Goal: Task Accomplishment & Management: Manage account settings

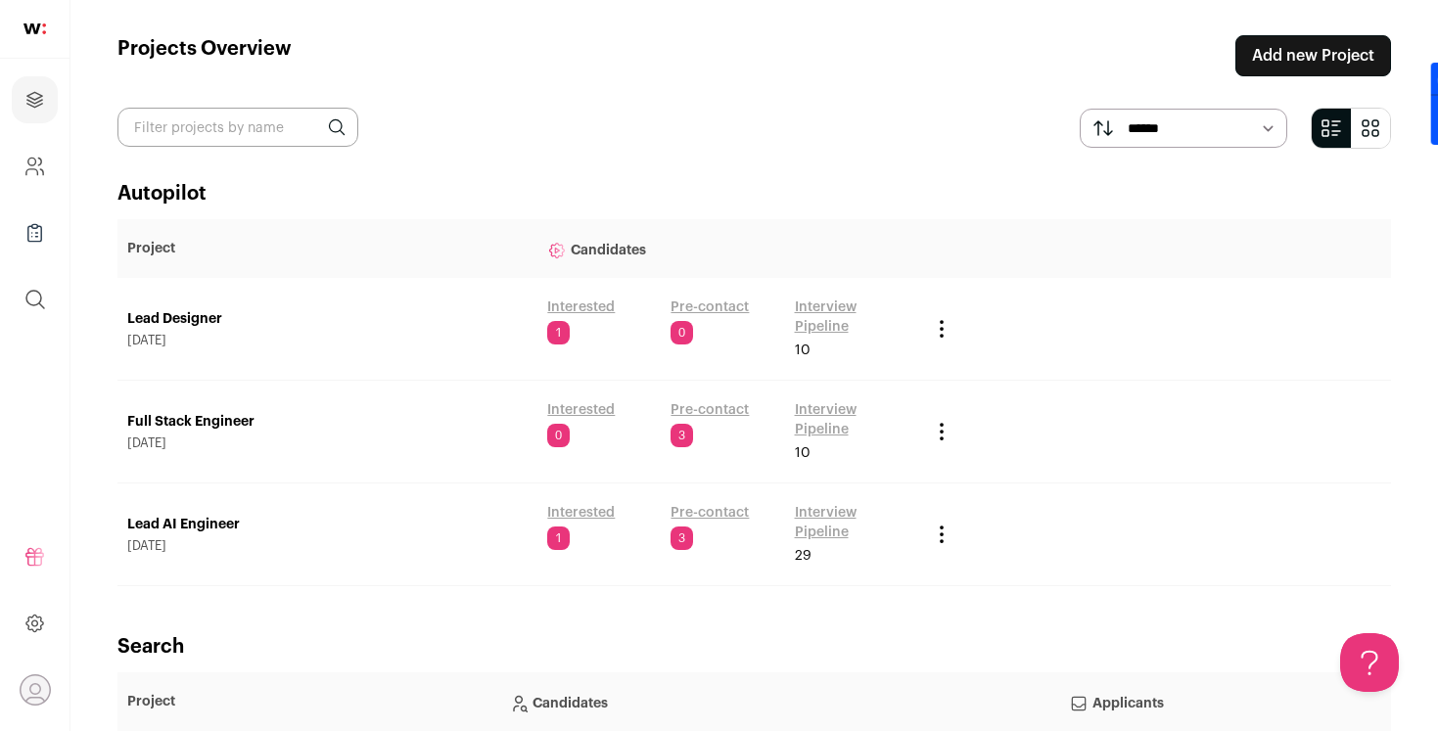
click at [193, 519] on link "Lead AI Engineer" at bounding box center [327, 525] width 400 height 20
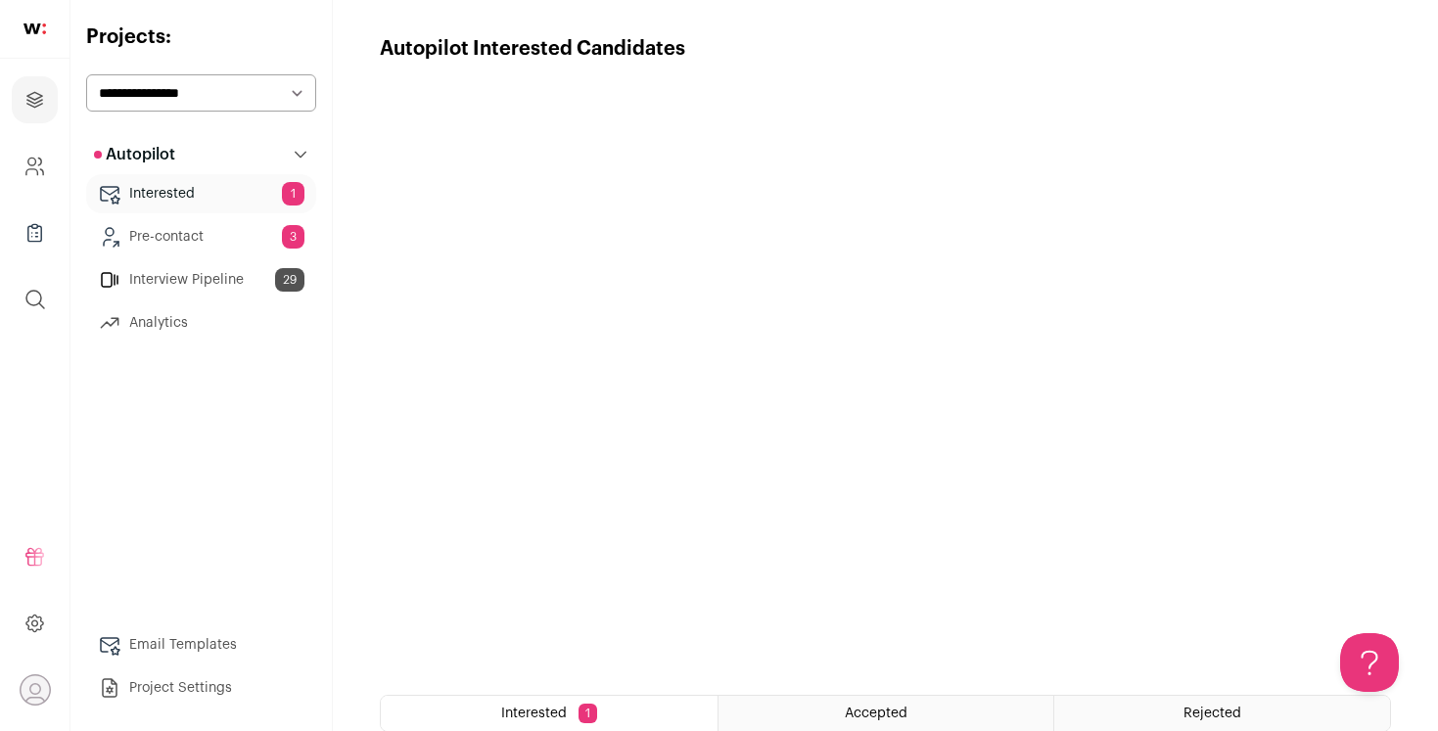
scroll to position [365, 0]
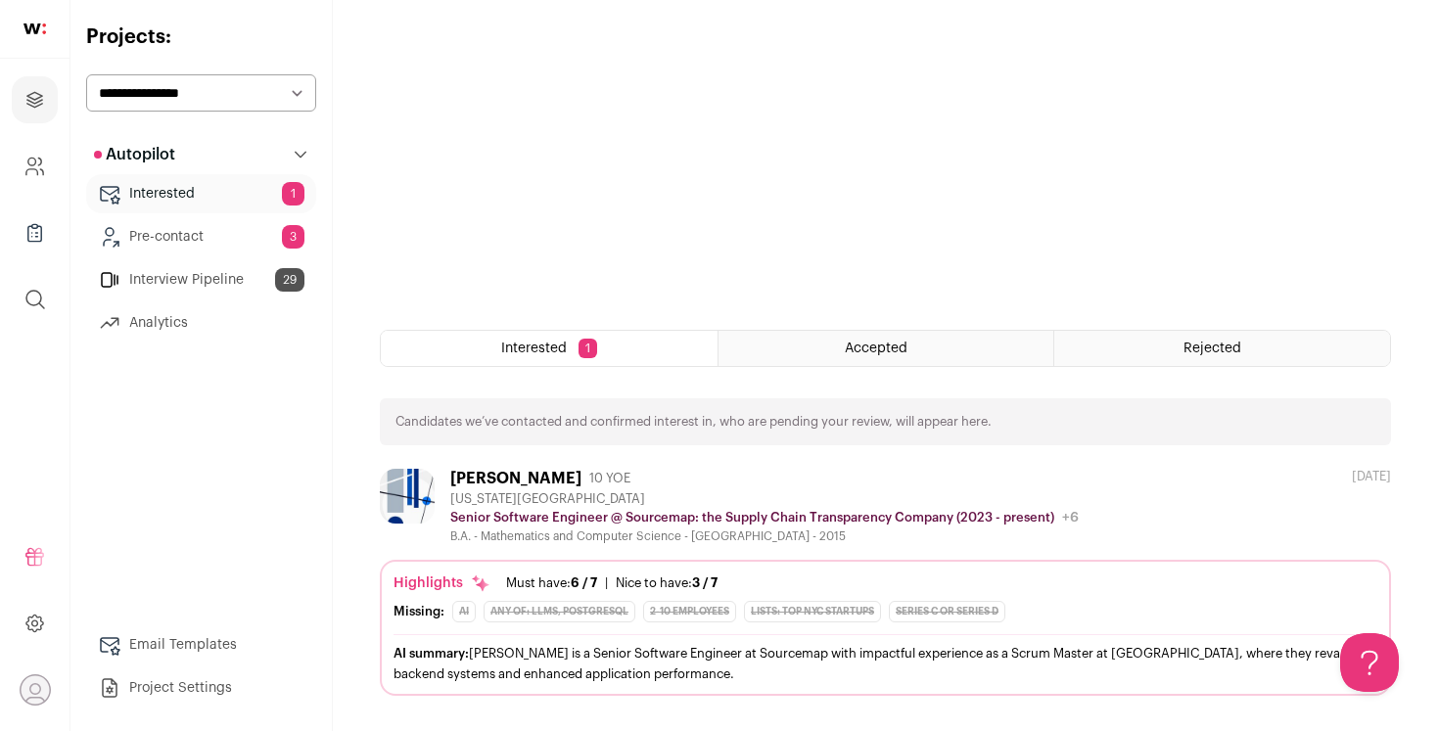
click at [979, 356] on div "Accepted" at bounding box center [886, 348] width 336 height 35
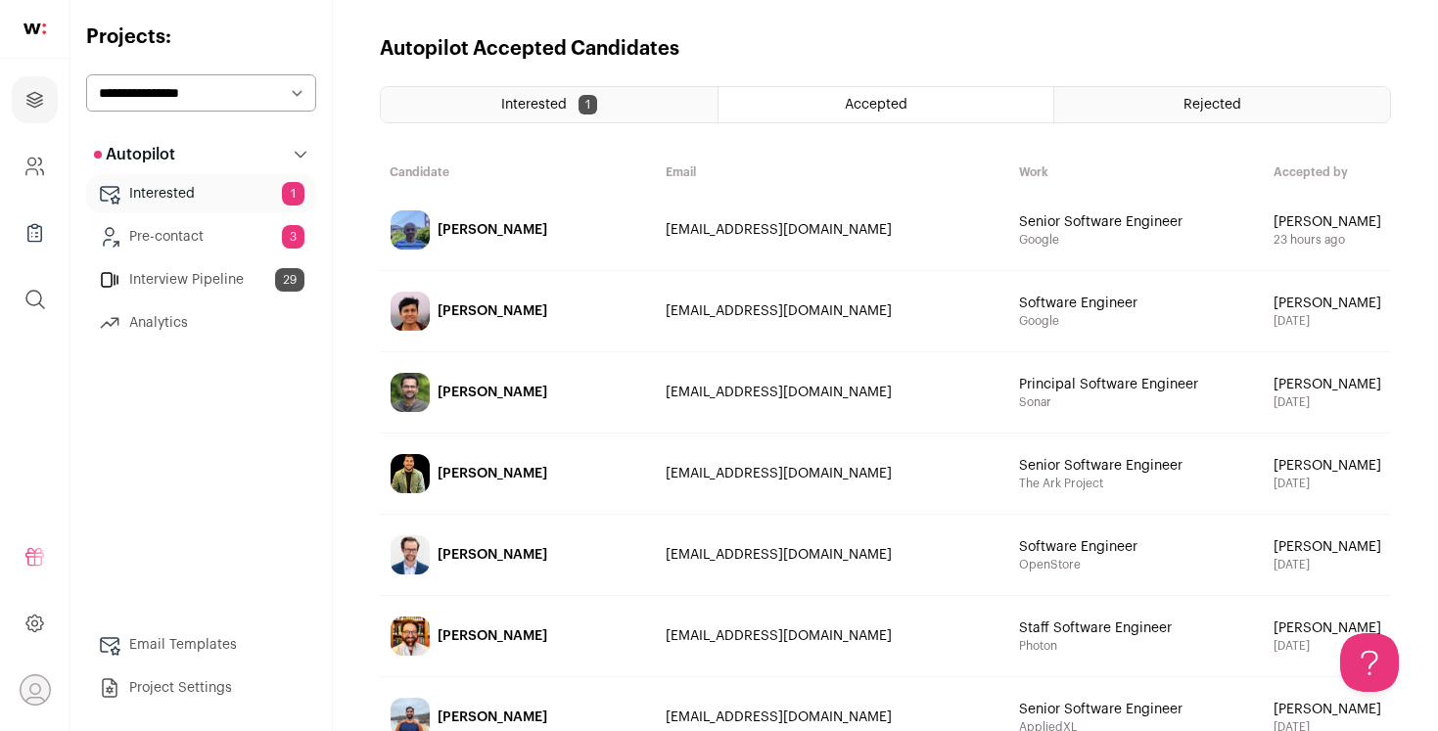
click at [656, 215] on td "[EMAIL_ADDRESS][DOMAIN_NAME]" at bounding box center [832, 230] width 353 height 81
click at [509, 228] on div "[PERSON_NAME]" at bounding box center [493, 230] width 110 height 20
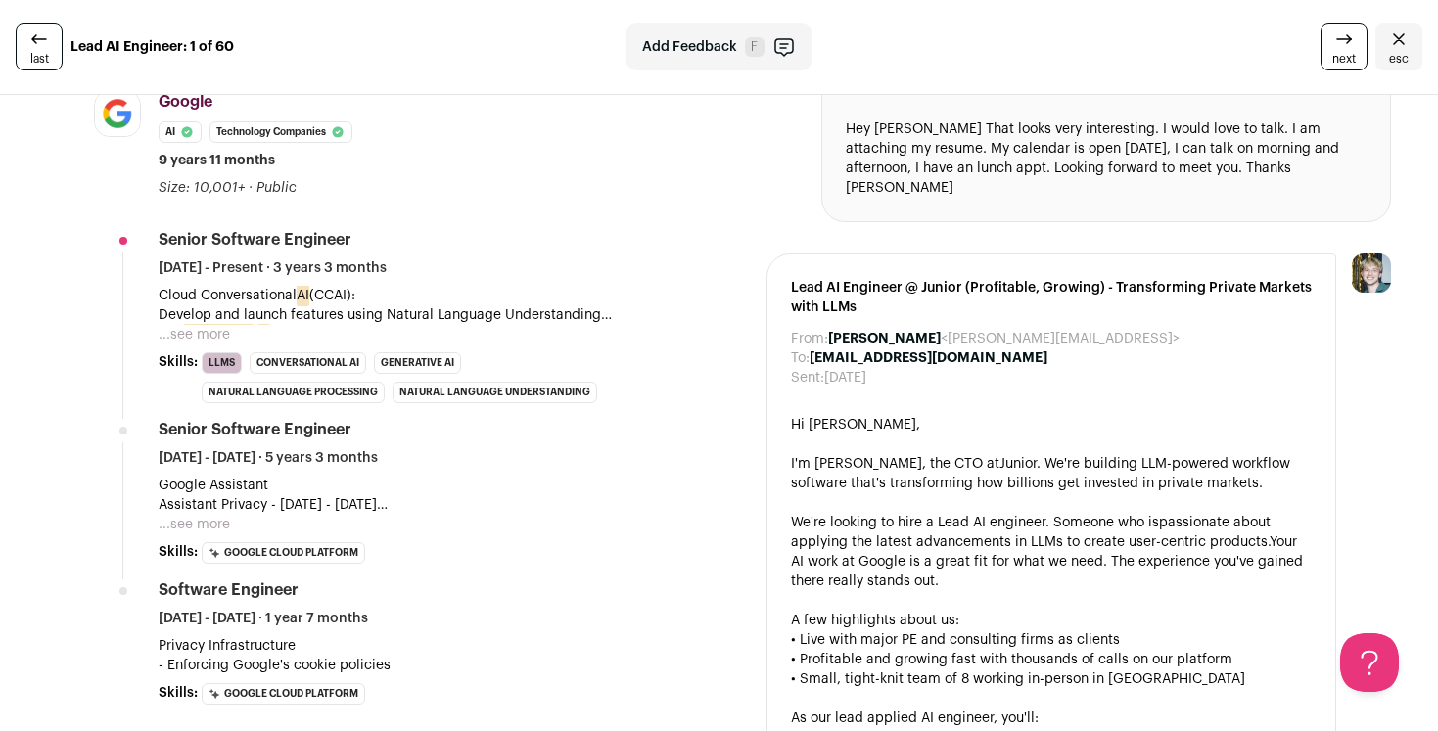
scroll to position [622, 0]
